Goal: Find specific page/section: Find specific page/section

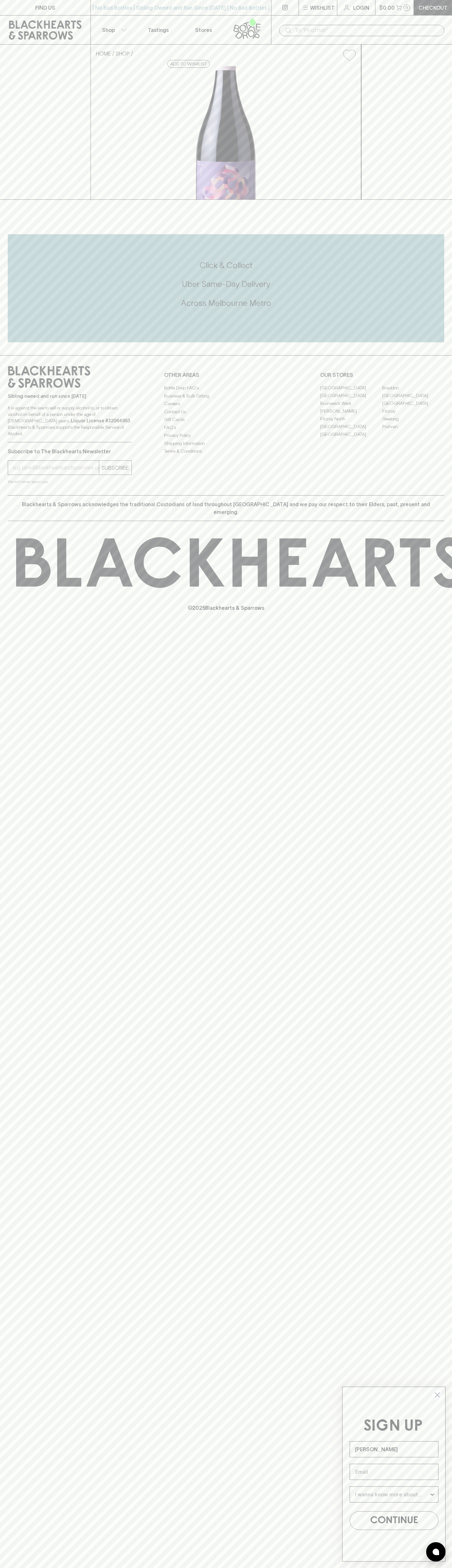
type input "[PERSON_NAME]"
click at [351, 399] on link "[GEOGRAPHIC_DATA]" at bounding box center [351, 395] width 62 height 8
